Goal: Task Accomplishment & Management: Use online tool/utility

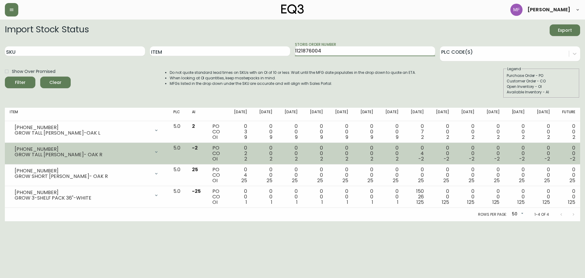
click at [159, 150] on icon at bounding box center [156, 151] width 5 height 5
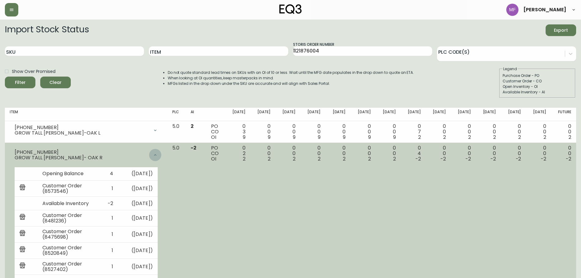
click at [158, 154] on icon at bounding box center [155, 154] width 5 height 5
